Goal: Information Seeking & Learning: Learn about a topic

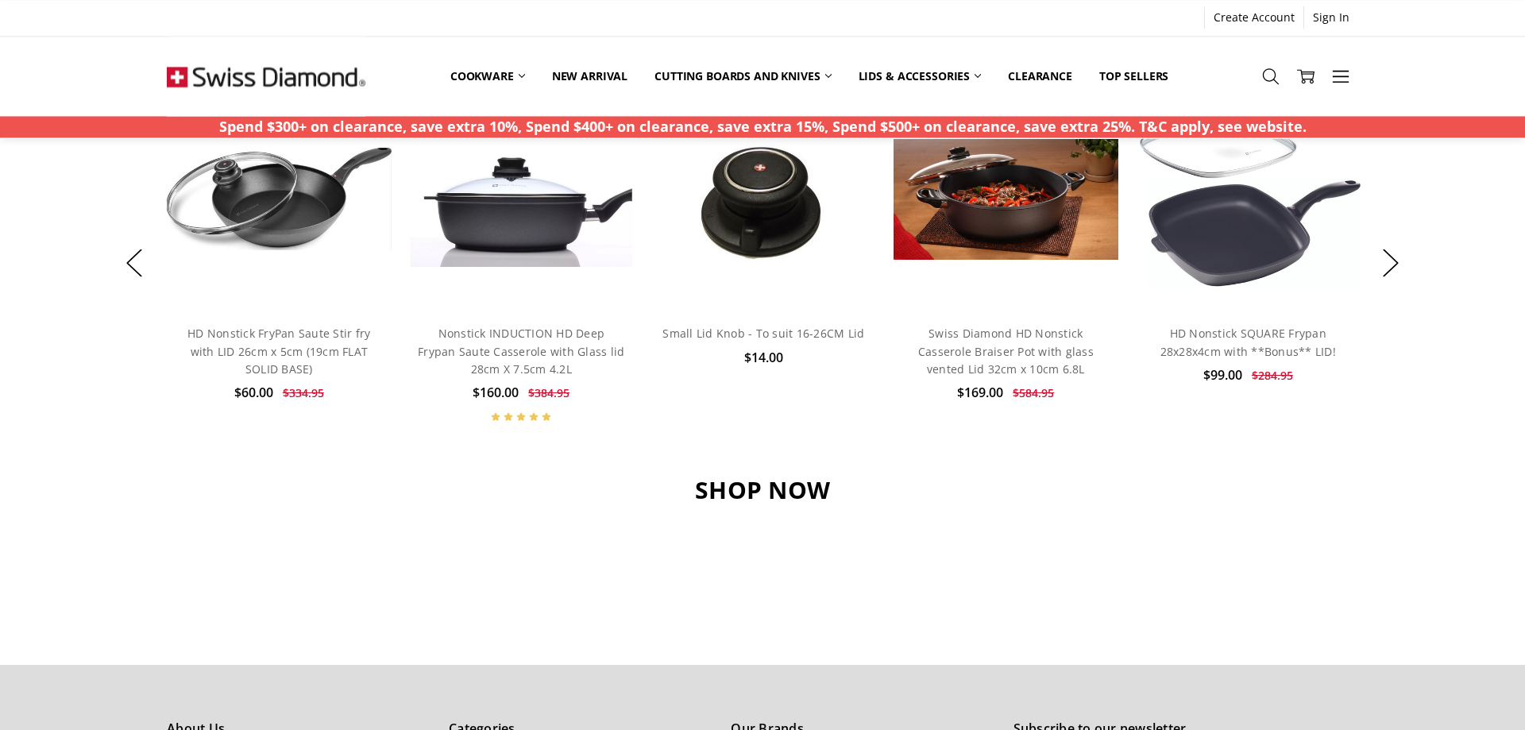
scroll to position [1297, 0]
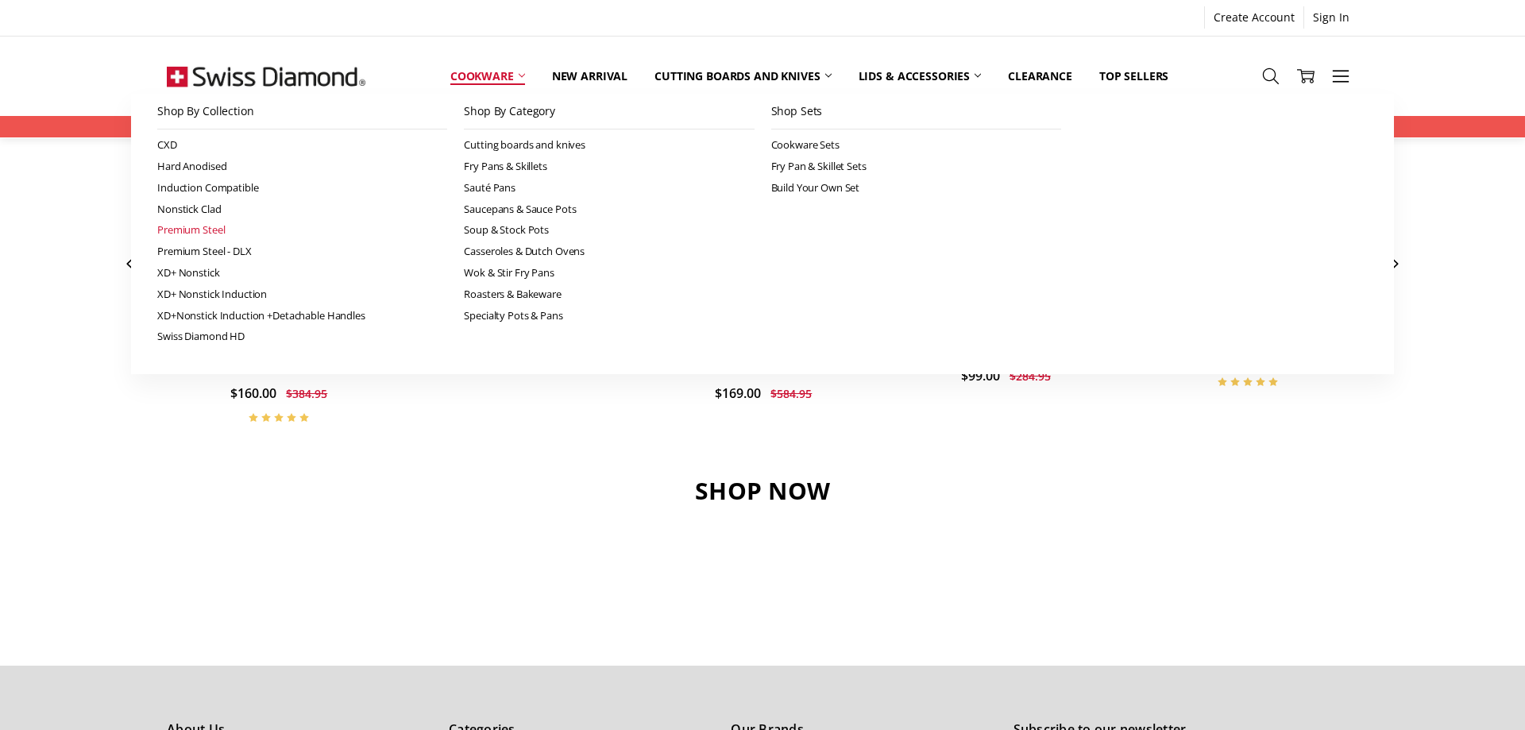
click at [208, 230] on link "Premium Steel" at bounding box center [302, 229] width 290 height 21
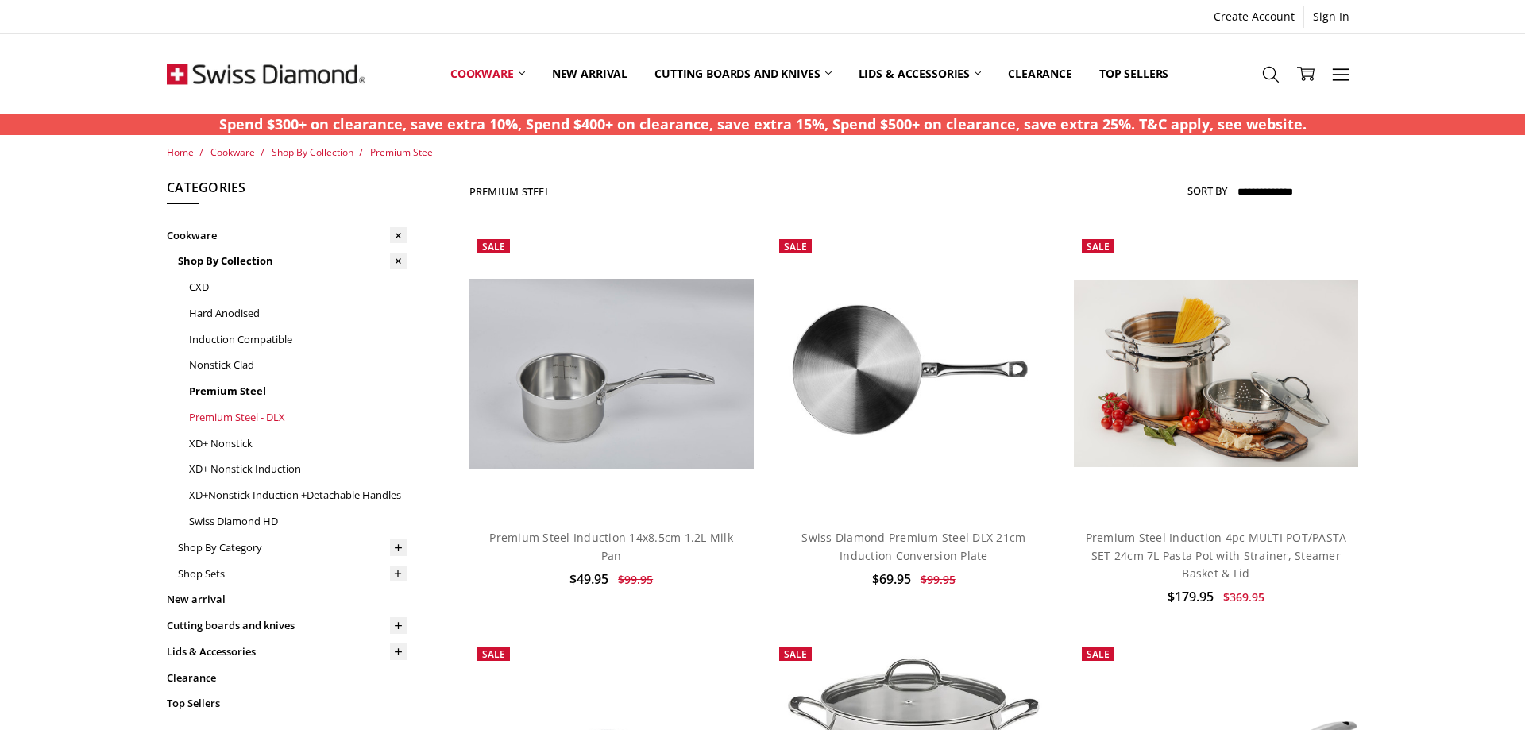
click at [254, 425] on link "Premium Steel - DLX" at bounding box center [298, 417] width 218 height 26
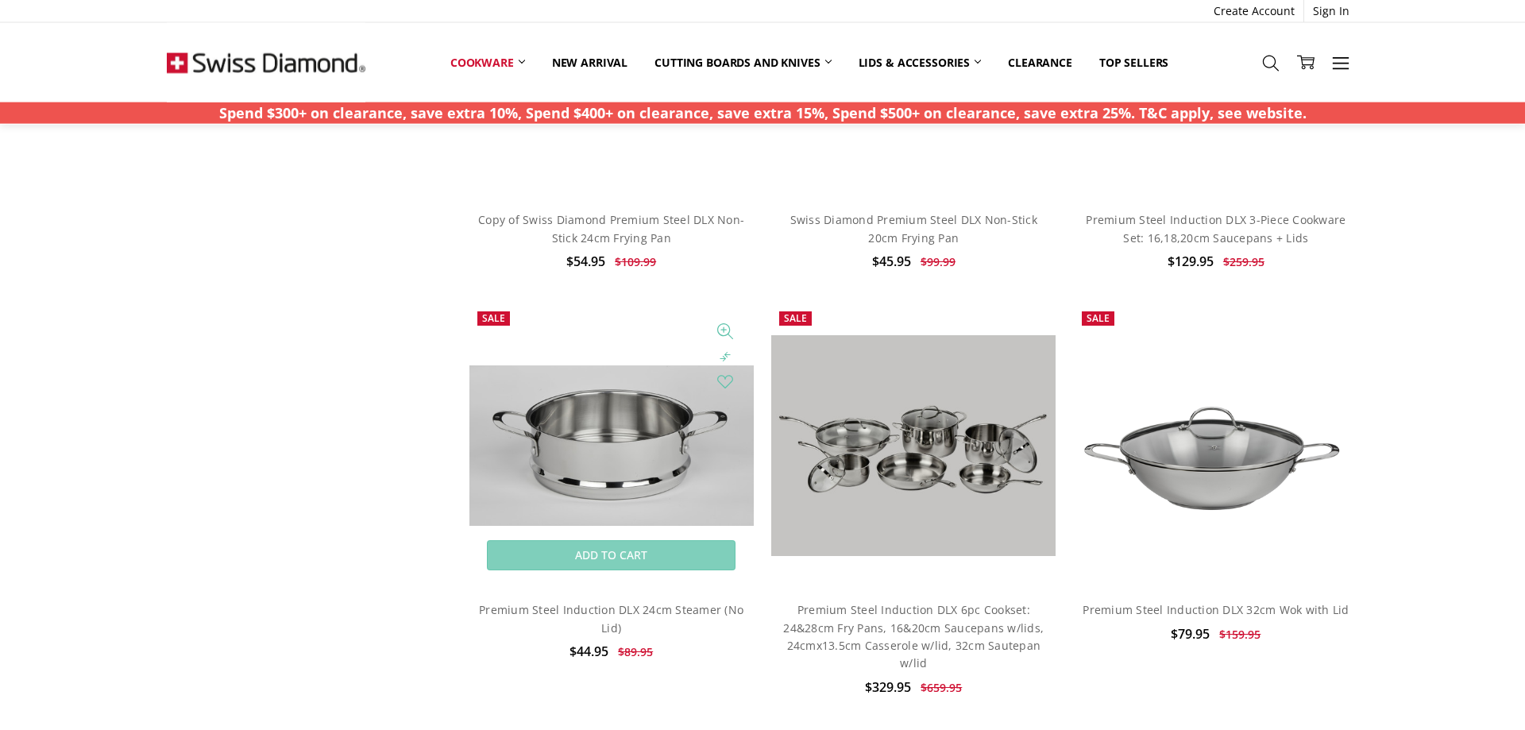
scroll to position [1135, 0]
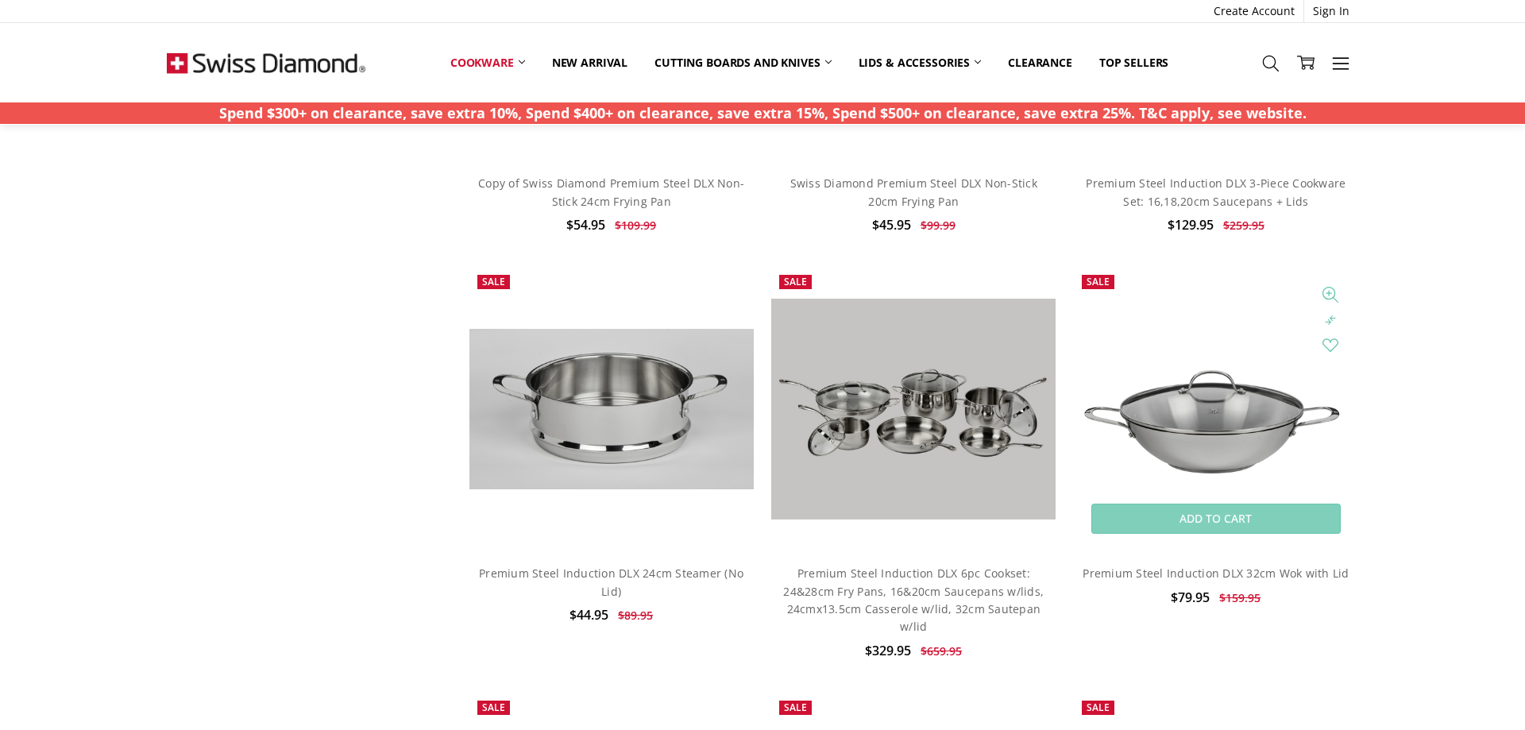
click at [1191, 438] on img at bounding box center [1216, 410] width 284 height 190
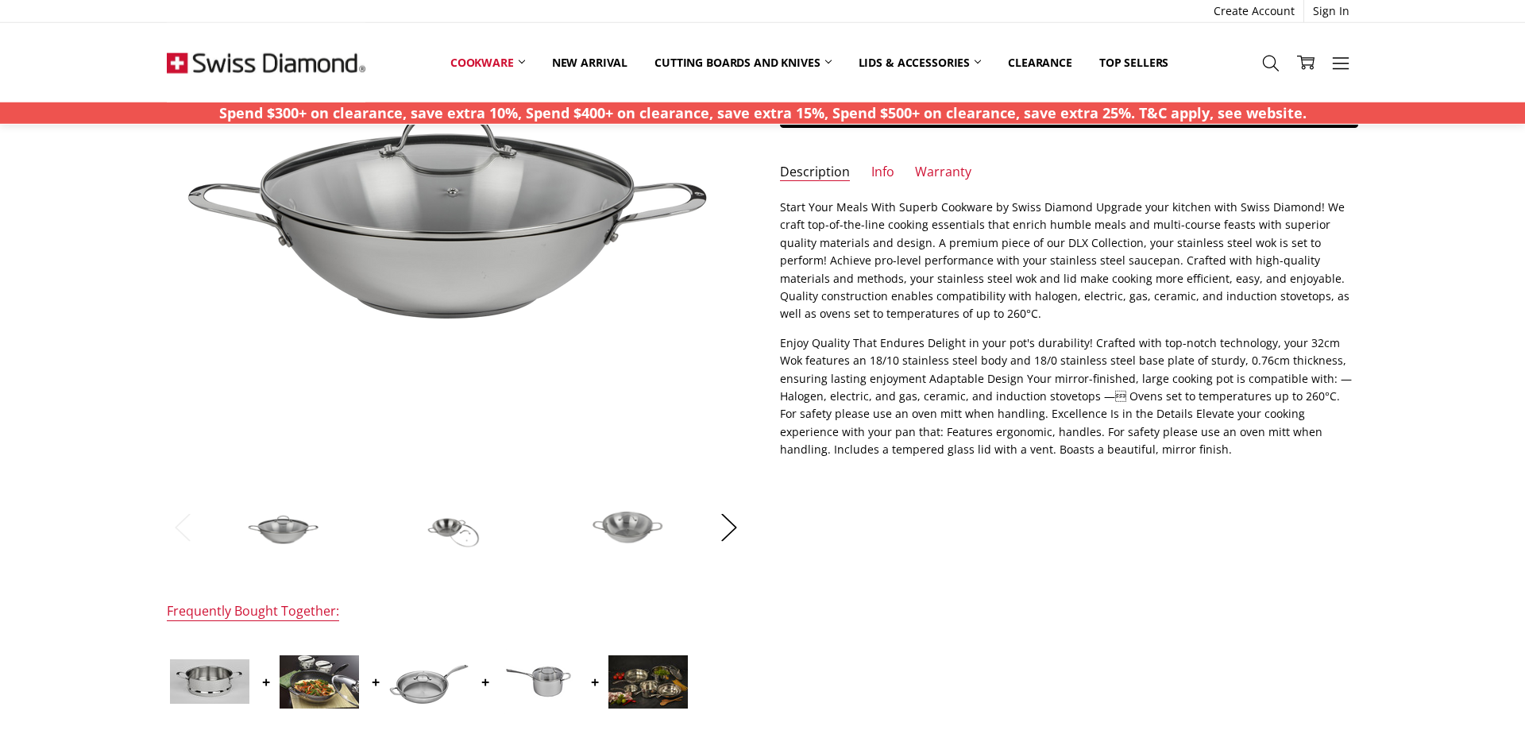
scroll to position [243, 0]
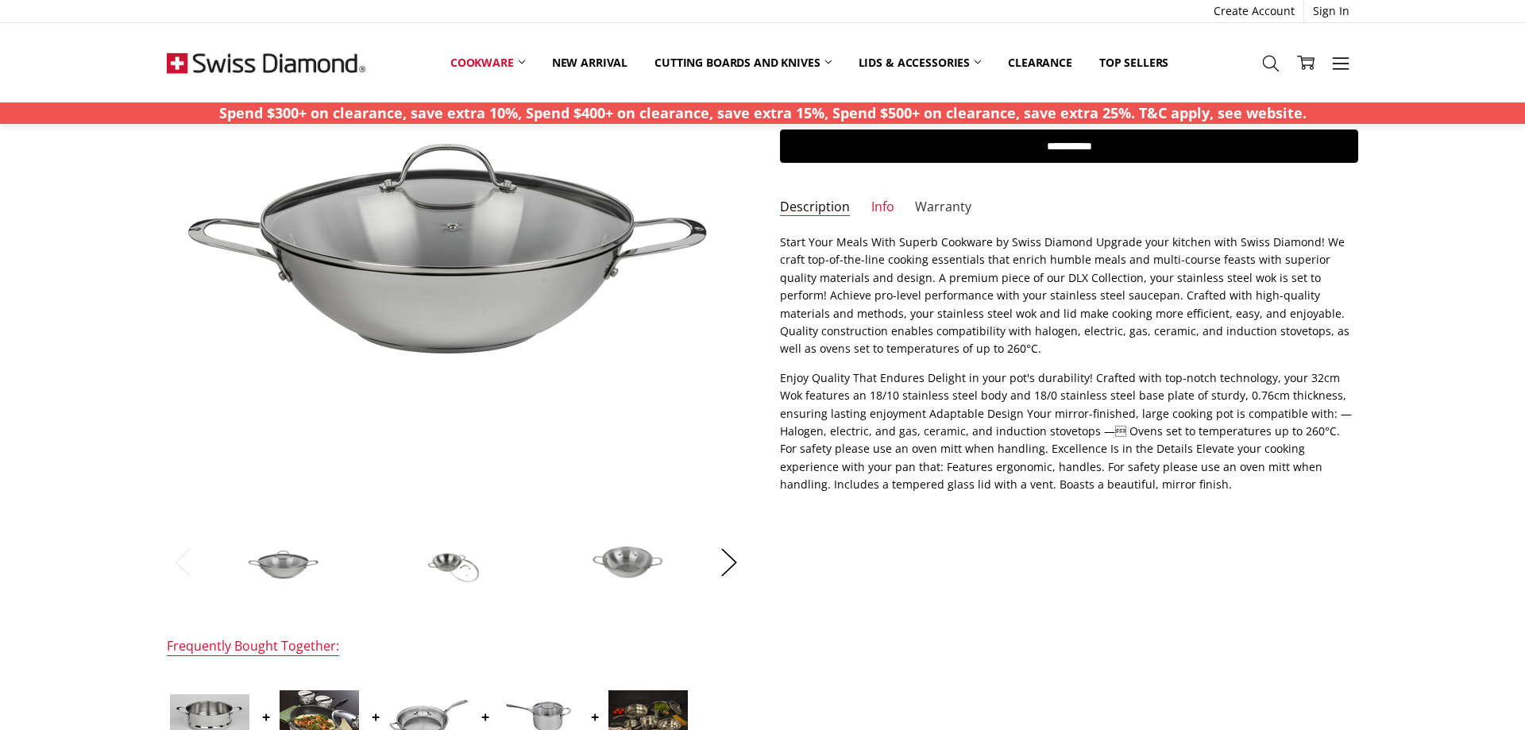
click at [948, 213] on link "Warranty" at bounding box center [943, 208] width 56 height 18
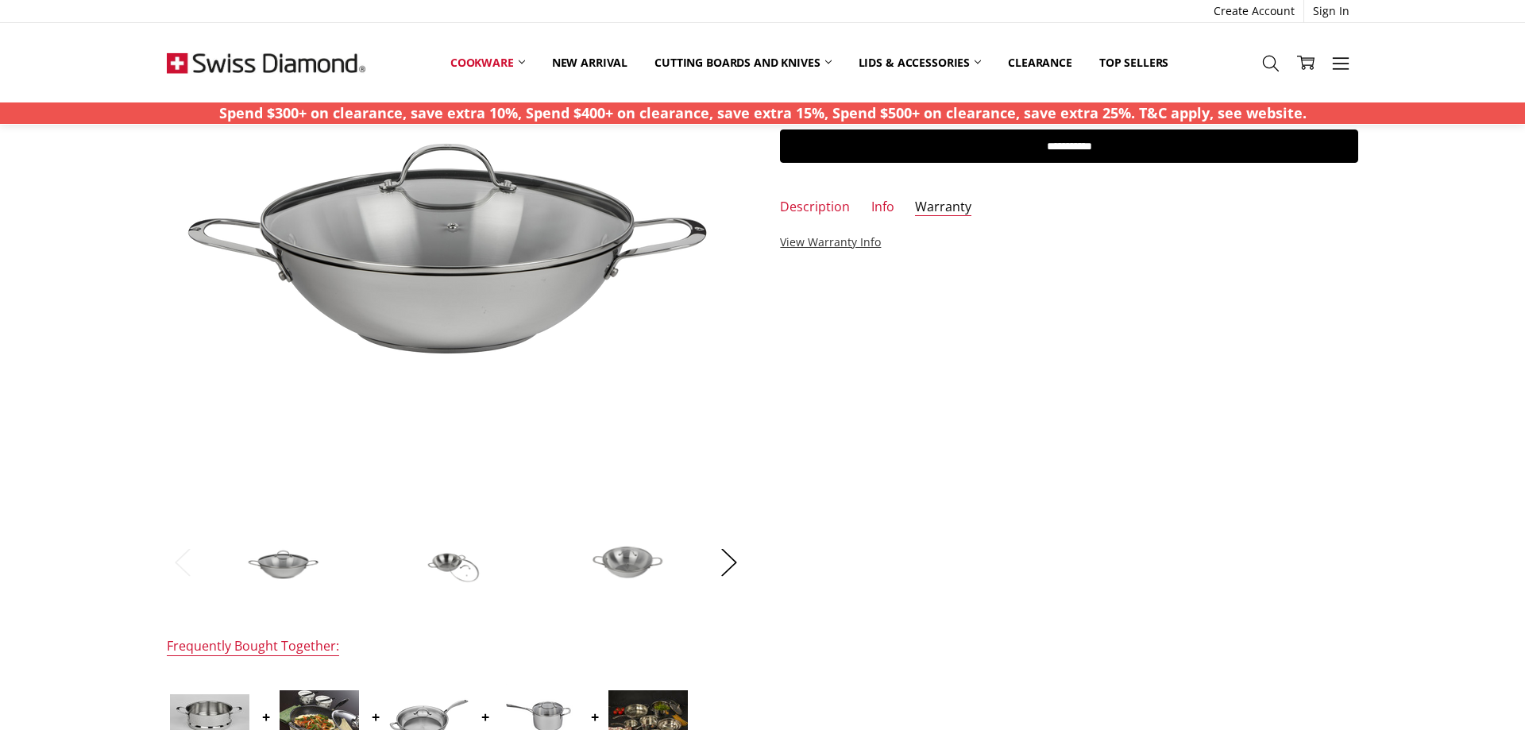
click at [824, 249] on link "View Warranty Info" at bounding box center [830, 241] width 101 height 15
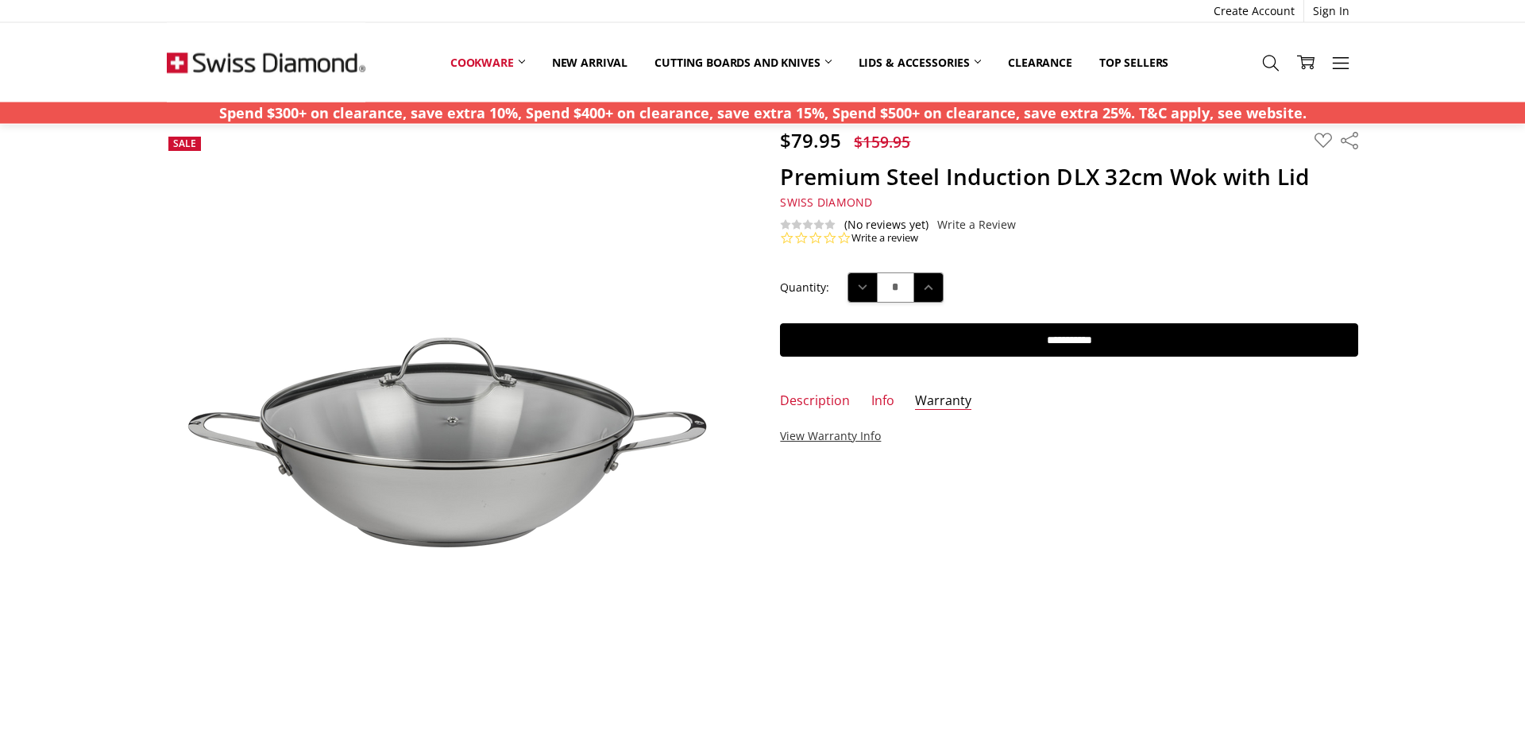
scroll to position [0, 0]
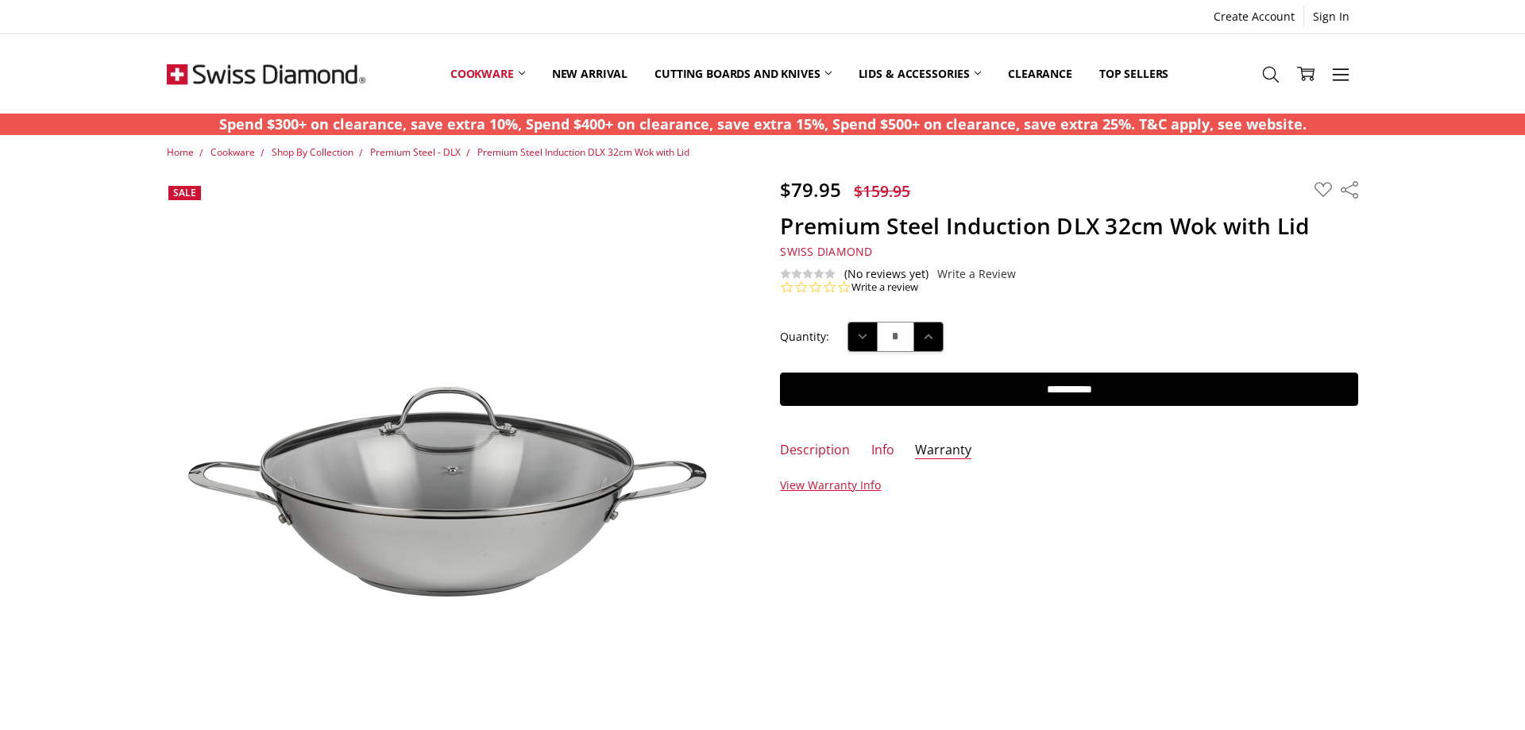
click at [1230, 230] on h1 "Premium Steel Induction DLX 32cm Wok with Lid" at bounding box center [1069, 226] width 578 height 28
click at [898, 459] on ul "Description Info Warranty" at bounding box center [1069, 455] width 613 height 27
click at [886, 455] on link "Info" at bounding box center [883, 451] width 23 height 18
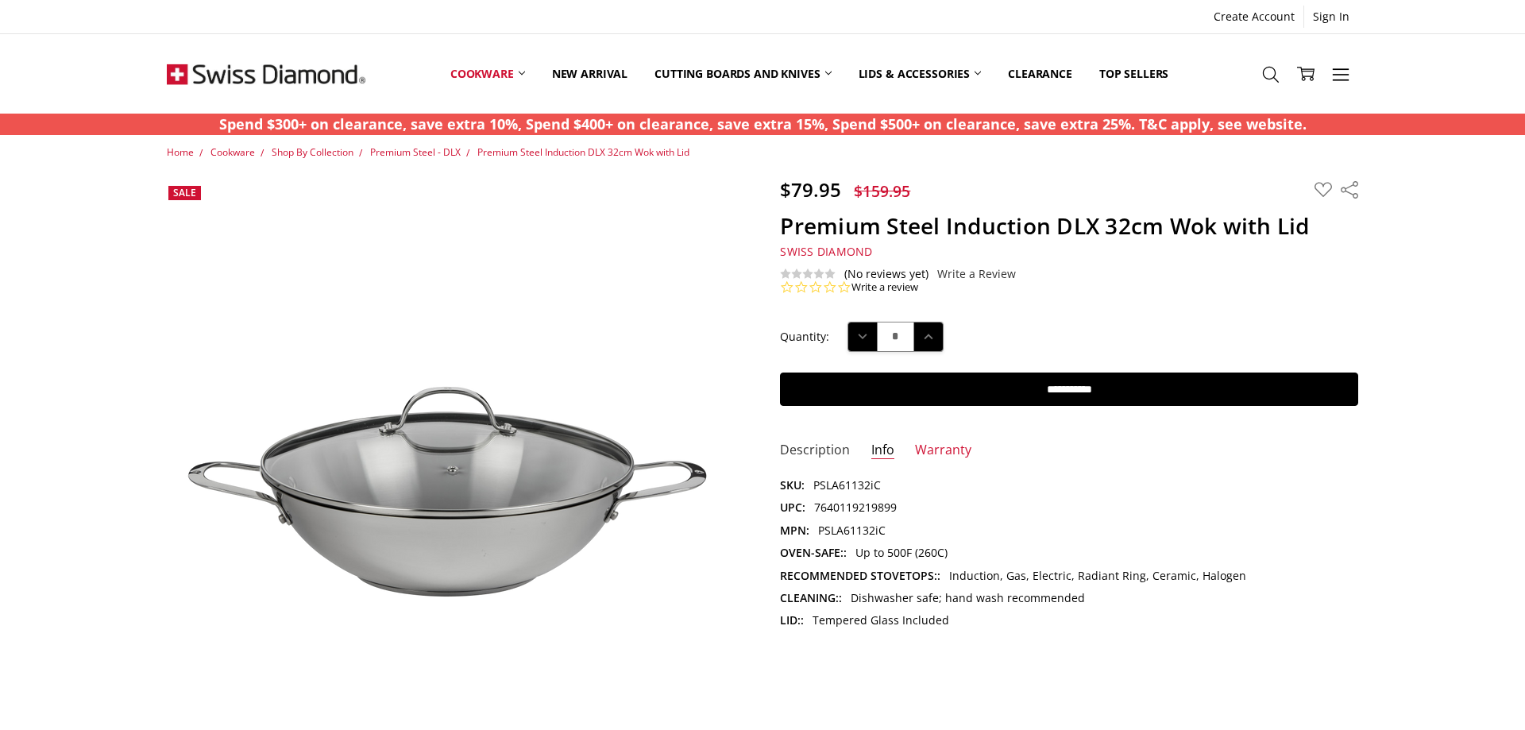
click at [812, 453] on link "Description" at bounding box center [815, 451] width 70 height 18
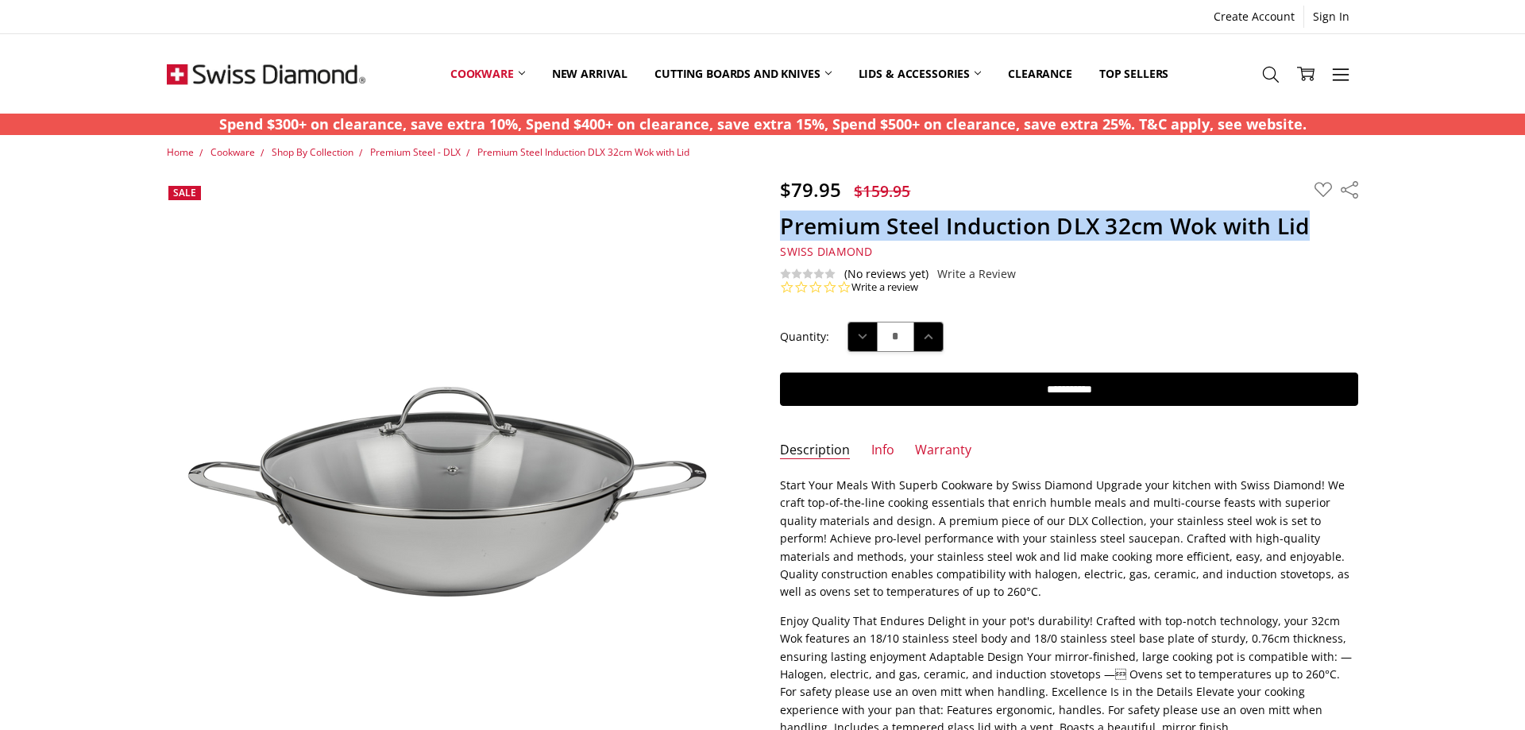
drag, startPoint x: 782, startPoint y: 225, endPoint x: 1318, endPoint y: 218, distance: 536.3
click at [1318, 218] on h1 "Premium Steel Induction DLX 32cm Wok with Lid" at bounding box center [1069, 226] width 578 height 28
copy h1 "Premium Steel Induction DLX 32cm Wok with Lid"
